Goal: Navigation & Orientation: Find specific page/section

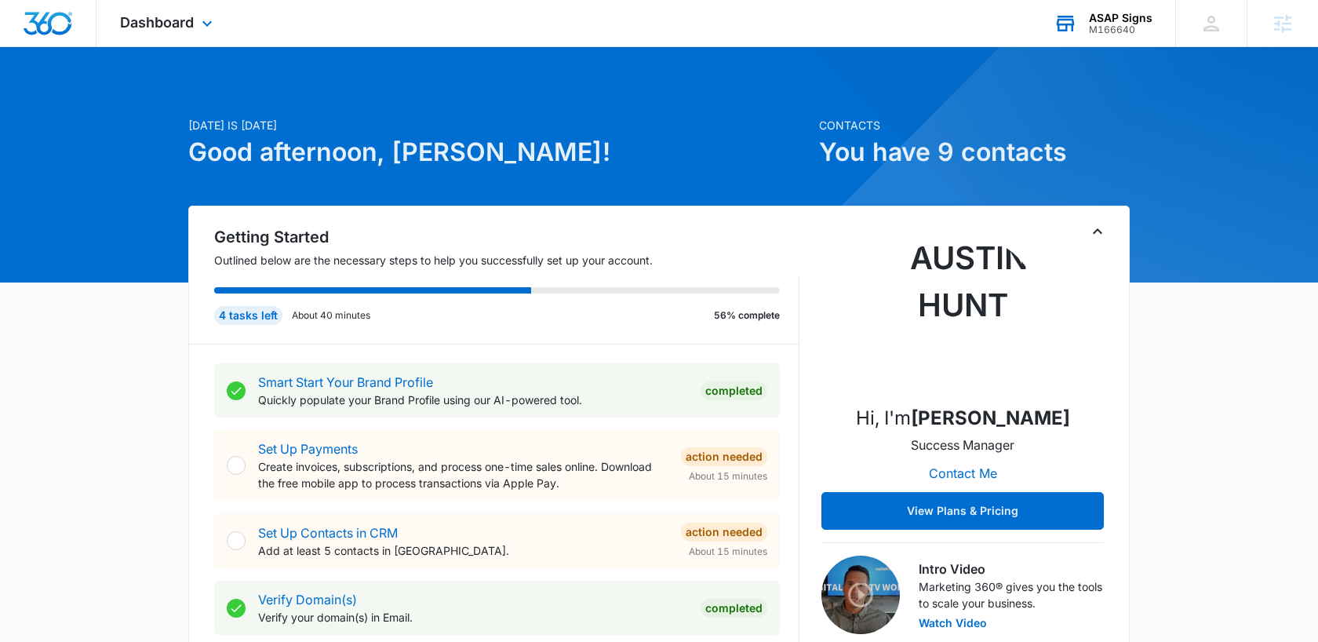
click at [1094, 35] on div "ASAP Signs M166640 Your Accounts View All" at bounding box center [1102, 23] width 145 height 46
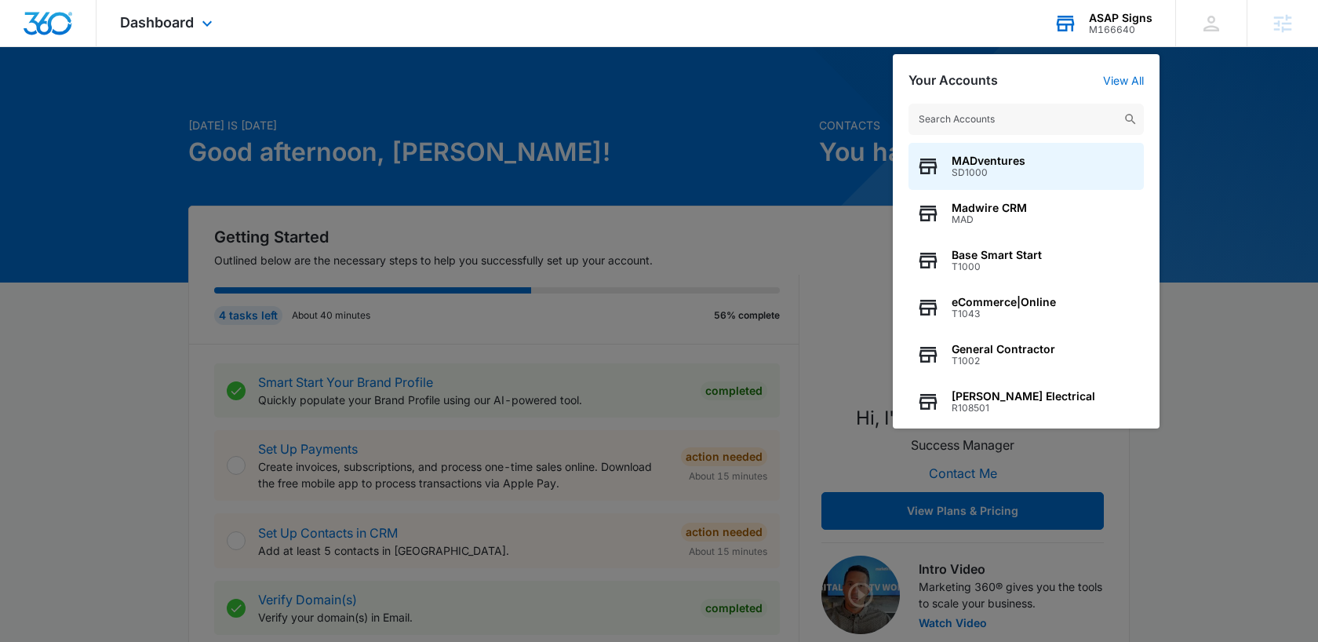
click at [1073, 109] on input "text" at bounding box center [1026, 119] width 235 height 31
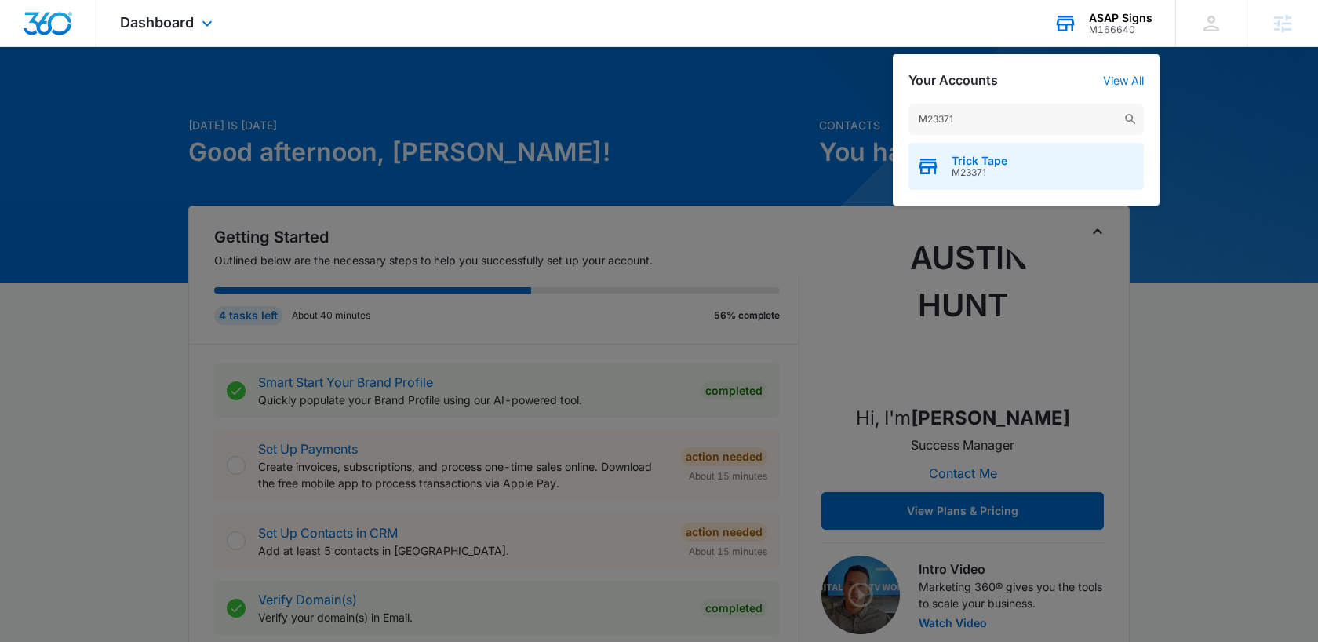
type input "M23371"
click at [953, 165] on span "Trick Tape" at bounding box center [980, 161] width 56 height 13
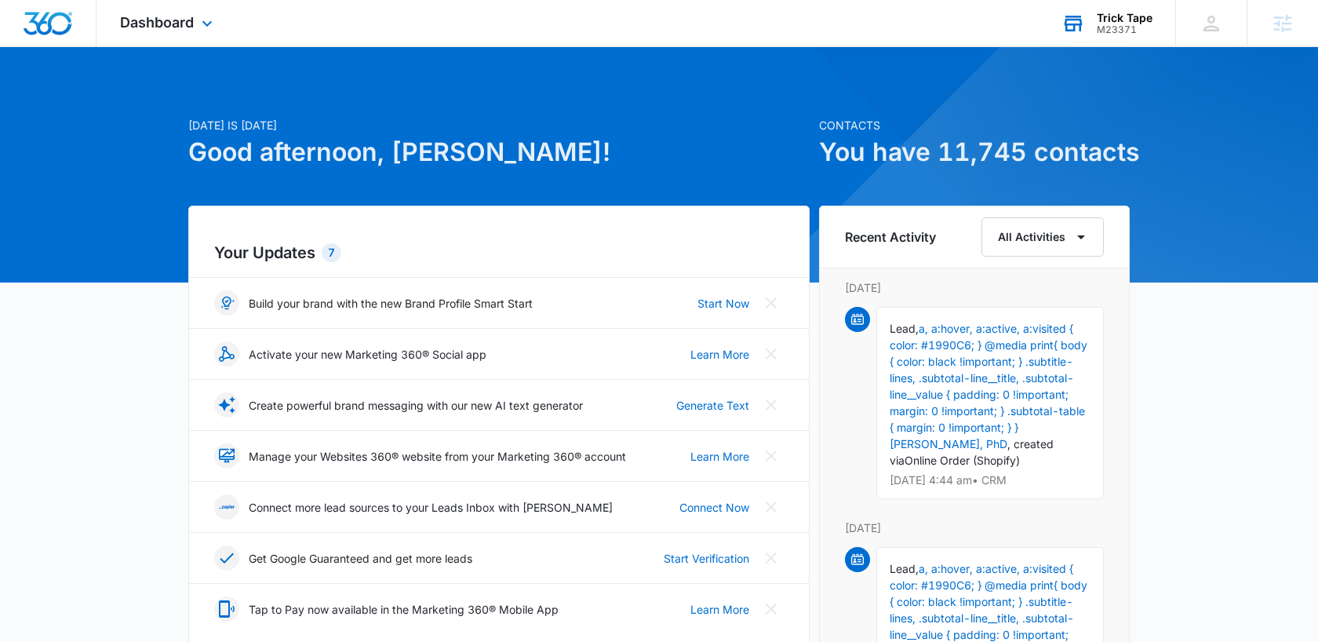
click at [187, 45] on div "Dashboard Apps Reputation Websites Forms CRM Email Social Shop Payments POS Con…" at bounding box center [169, 23] width 144 height 46
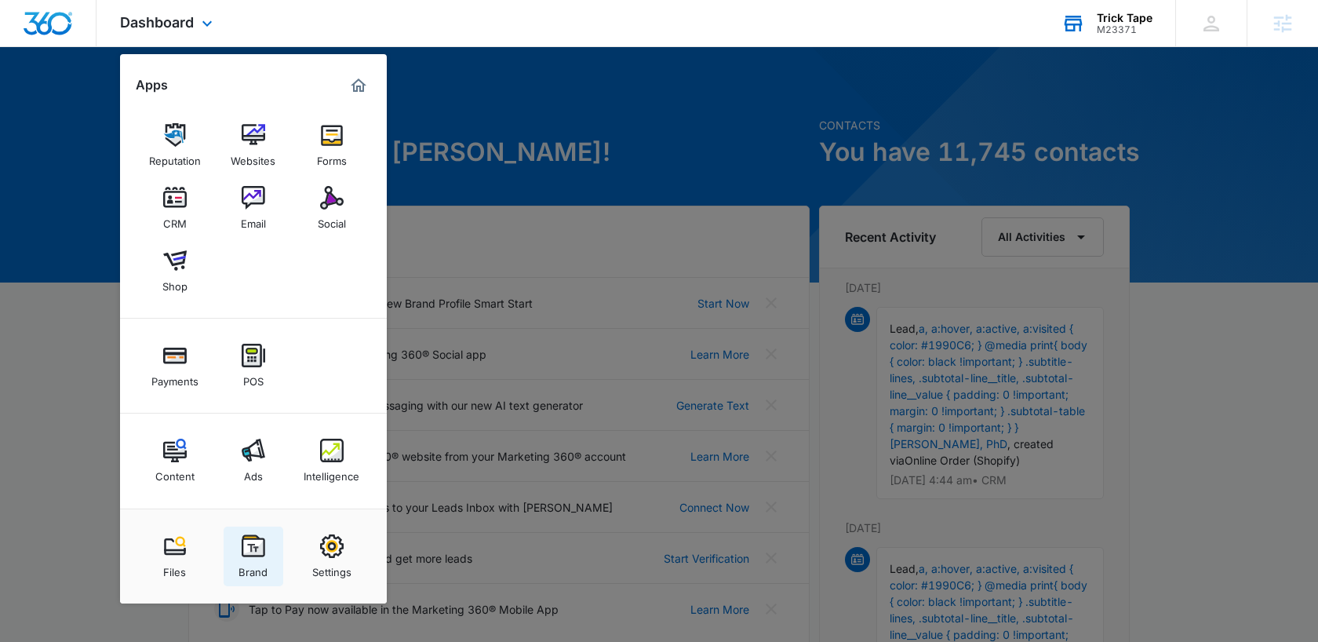
click at [230, 548] on link "Brand" at bounding box center [254, 556] width 60 height 60
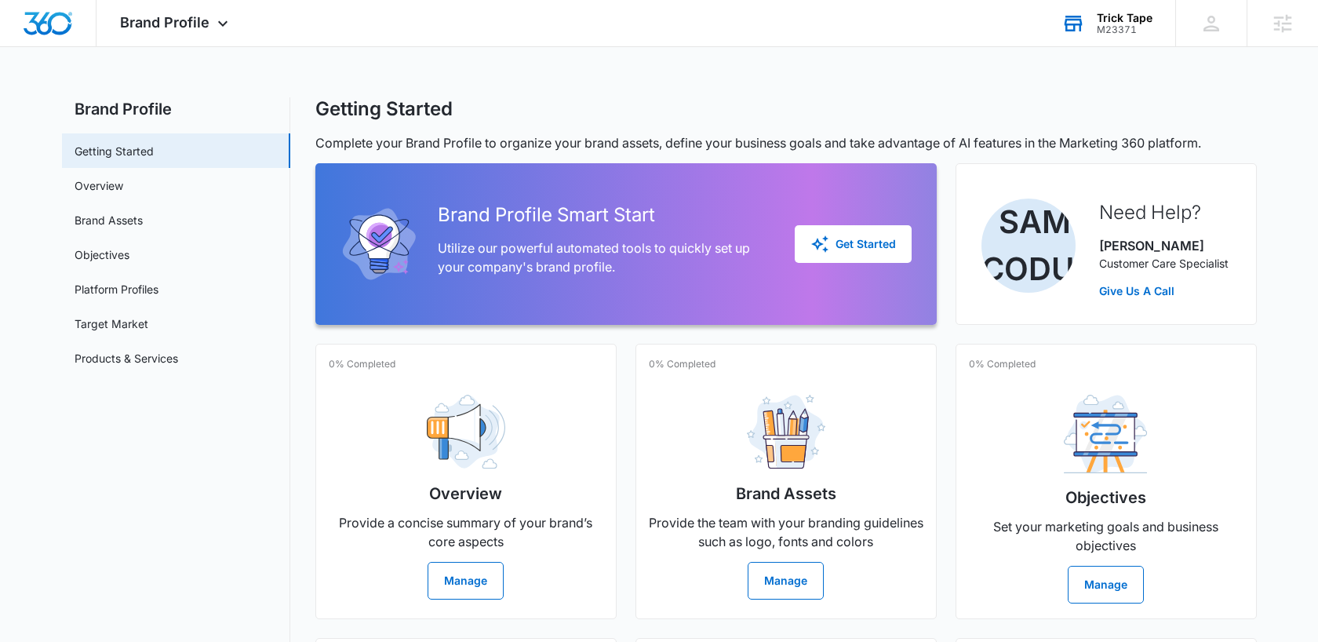
click at [1122, 7] on div "Trick Tape M23371 Your Accounts View All" at bounding box center [1106, 23] width 137 height 46
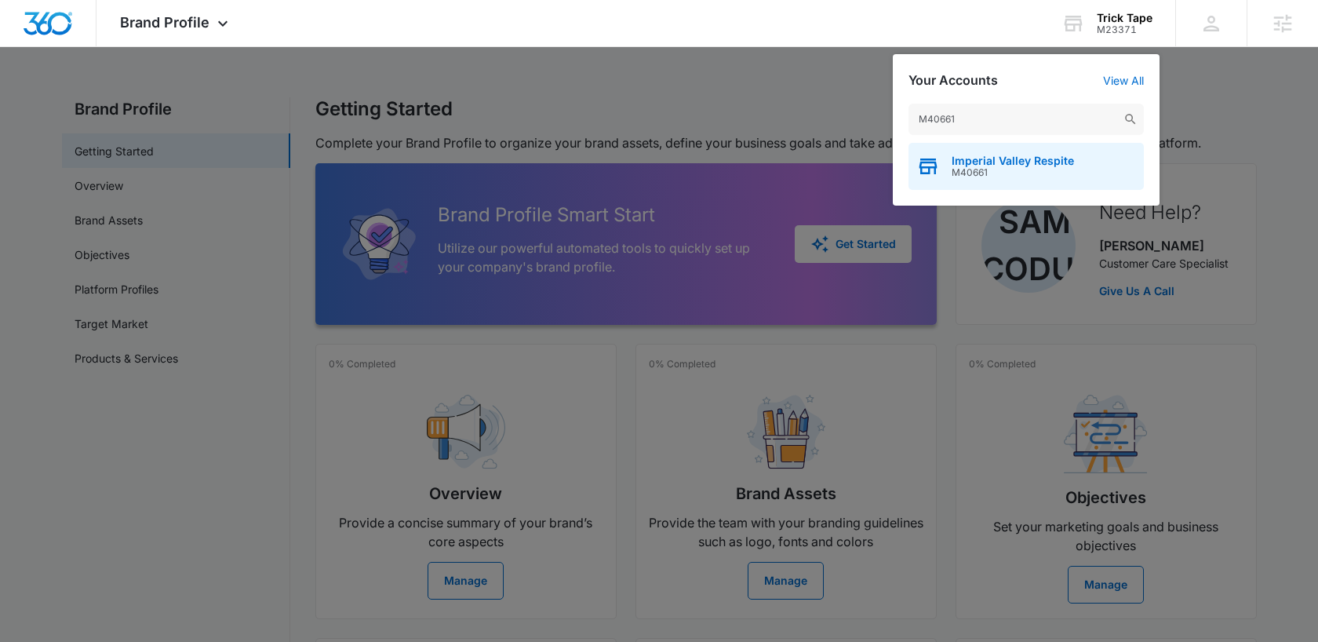
type input "M40661"
click at [987, 156] on span "Imperial Valley Respite" at bounding box center [1013, 161] width 122 height 13
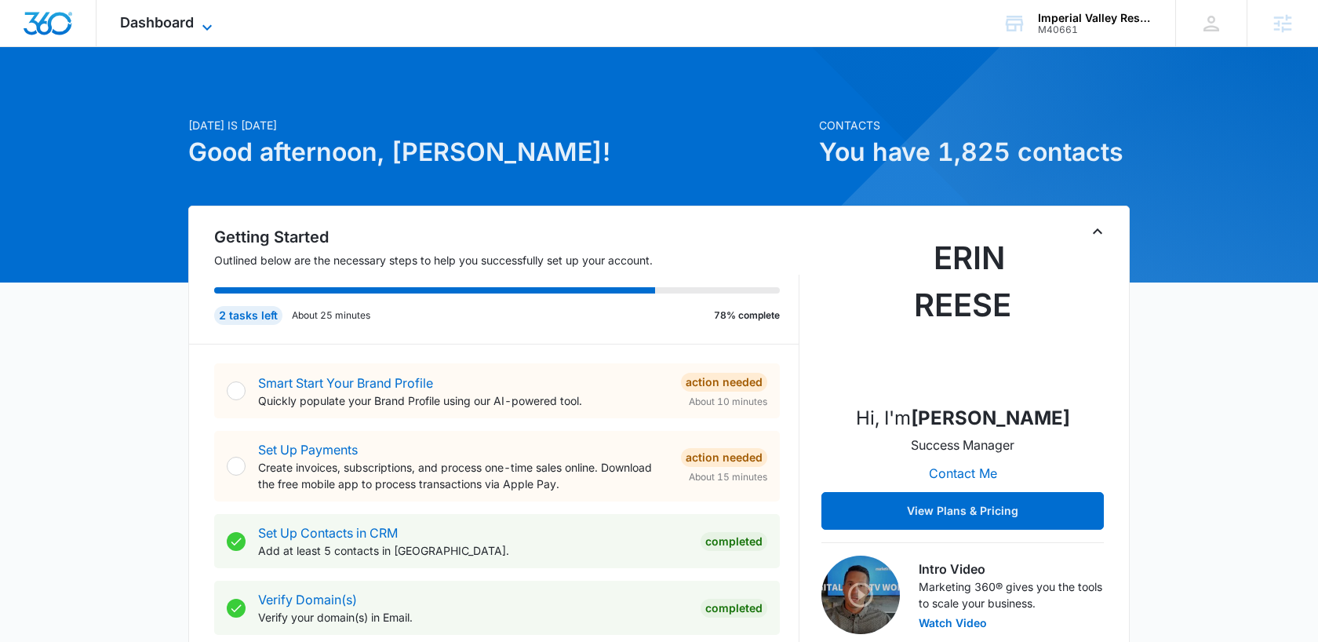
click at [173, 17] on span "Dashboard" at bounding box center [157, 22] width 74 height 16
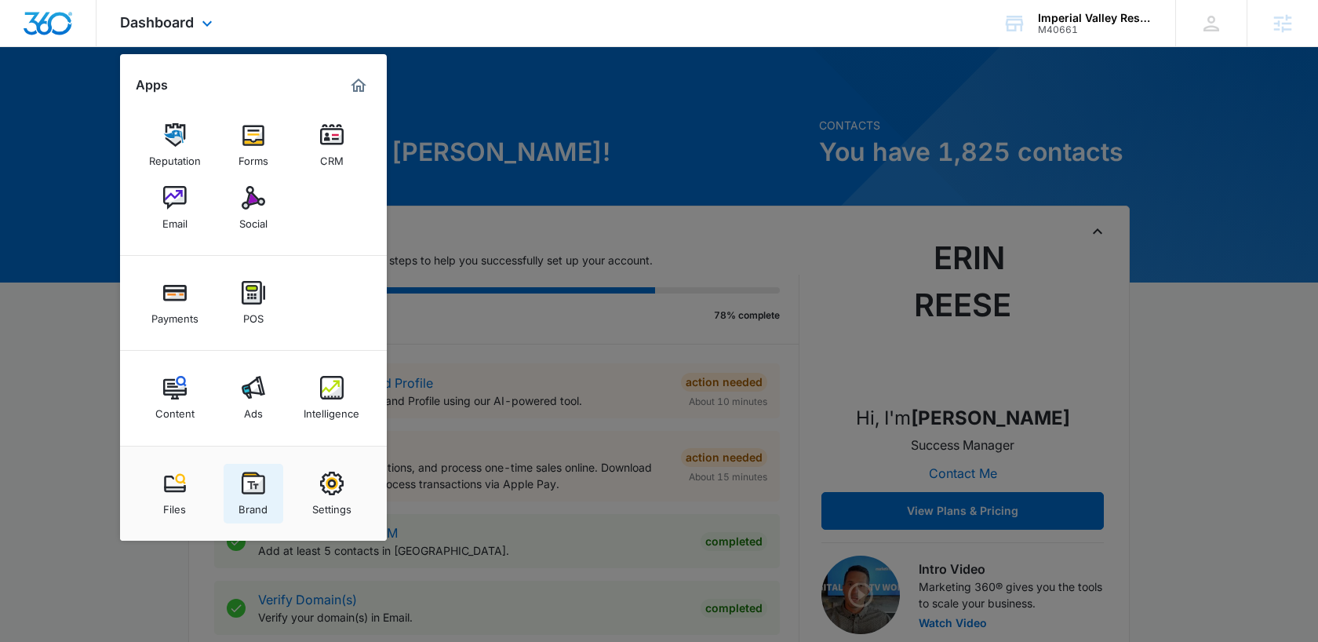
click at [256, 500] on div "Brand" at bounding box center [253, 505] width 29 height 20
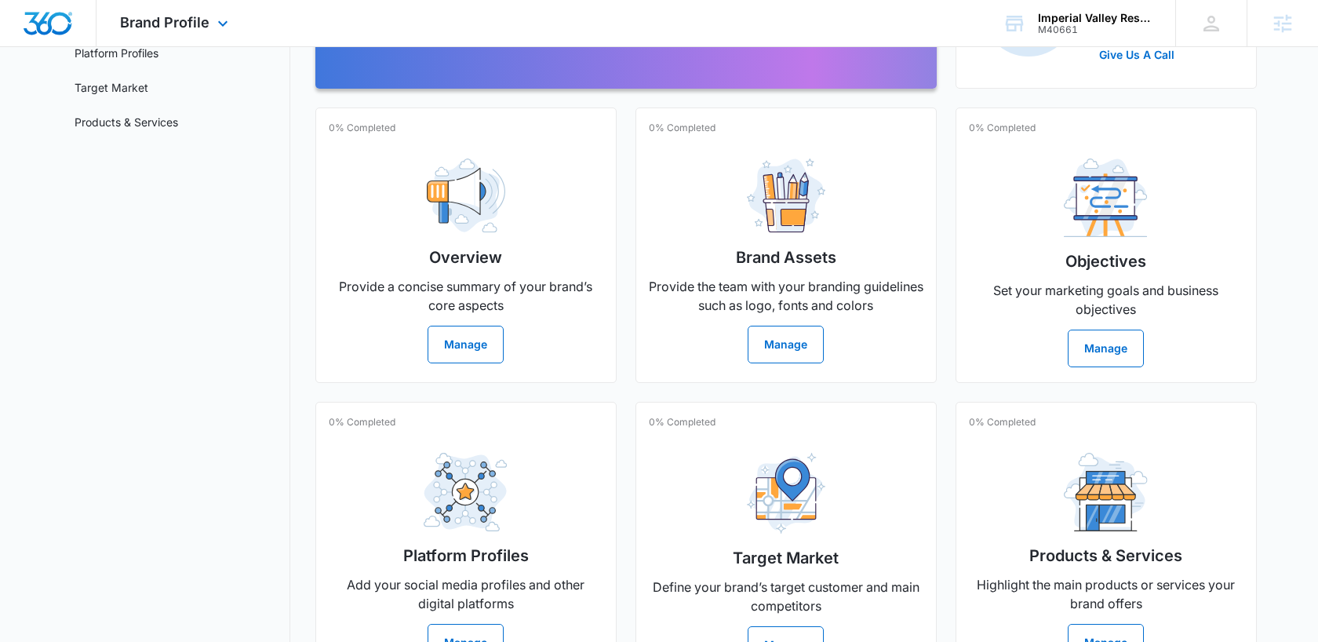
scroll to position [235, 0]
click at [1089, 26] on div "M40661" at bounding box center [1095, 29] width 115 height 11
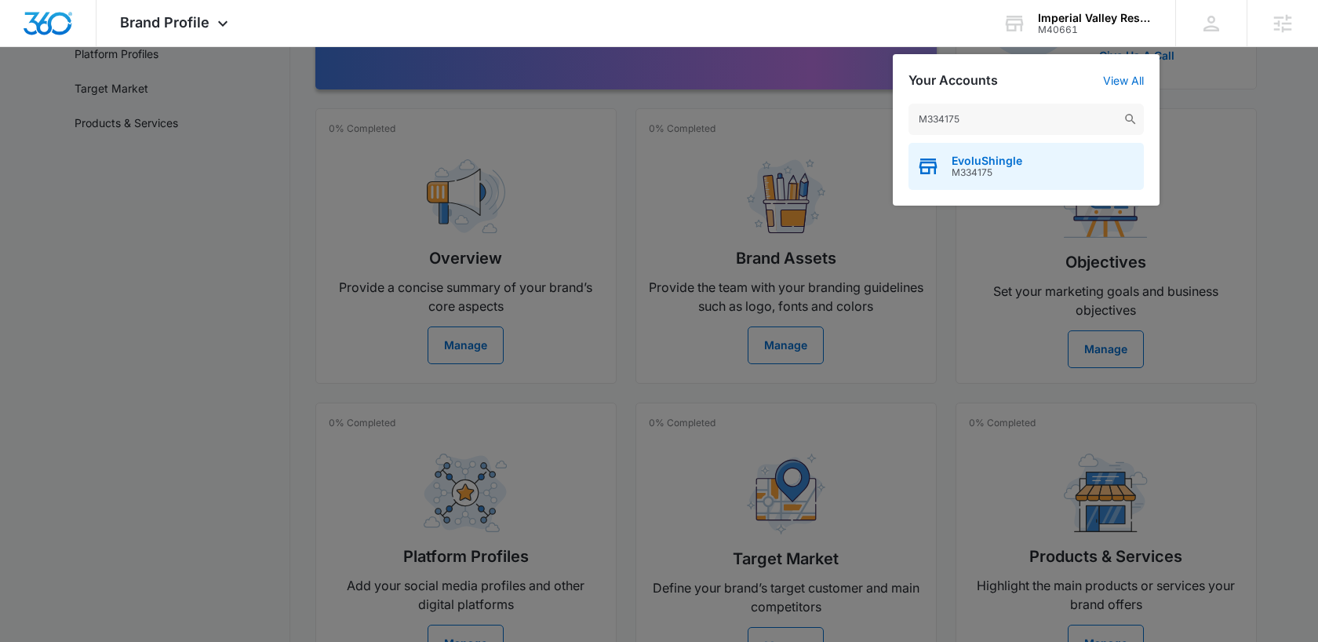
type input "M334175"
click at [1041, 171] on div "EvoluShingle M334175" at bounding box center [1026, 166] width 235 height 47
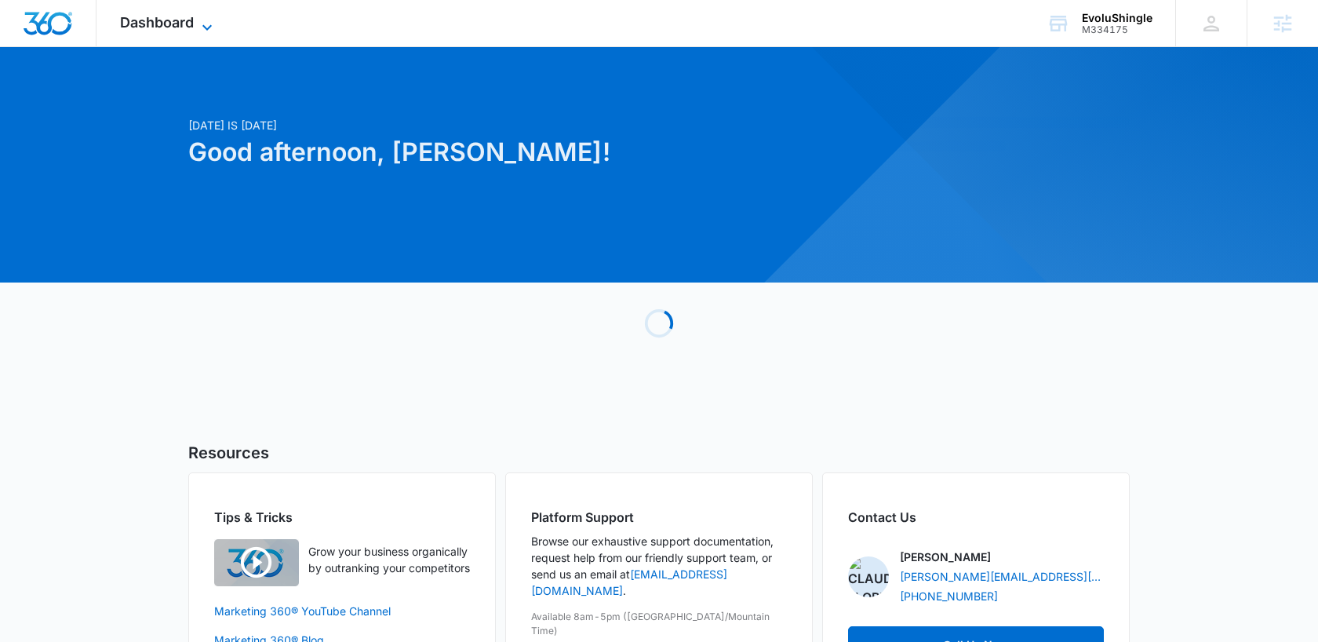
click at [170, 29] on span "Dashboard" at bounding box center [157, 22] width 74 height 16
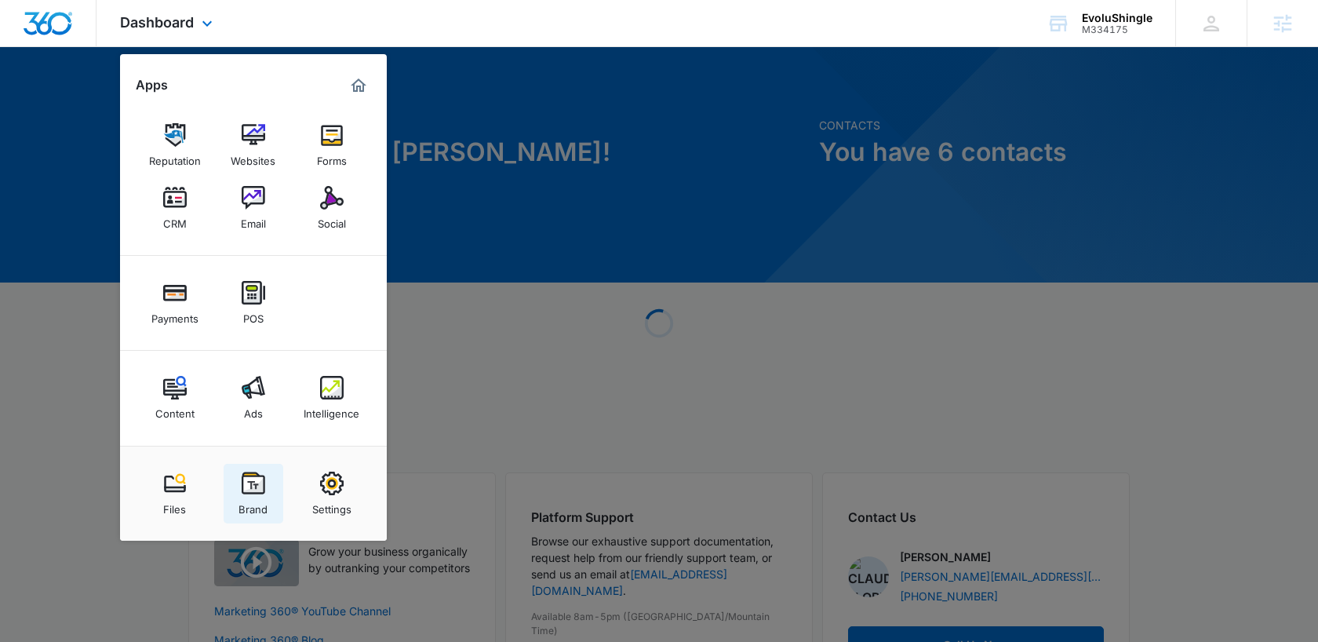
click at [255, 488] on img at bounding box center [254, 484] width 24 height 24
